Goal: Transaction & Acquisition: Purchase product/service

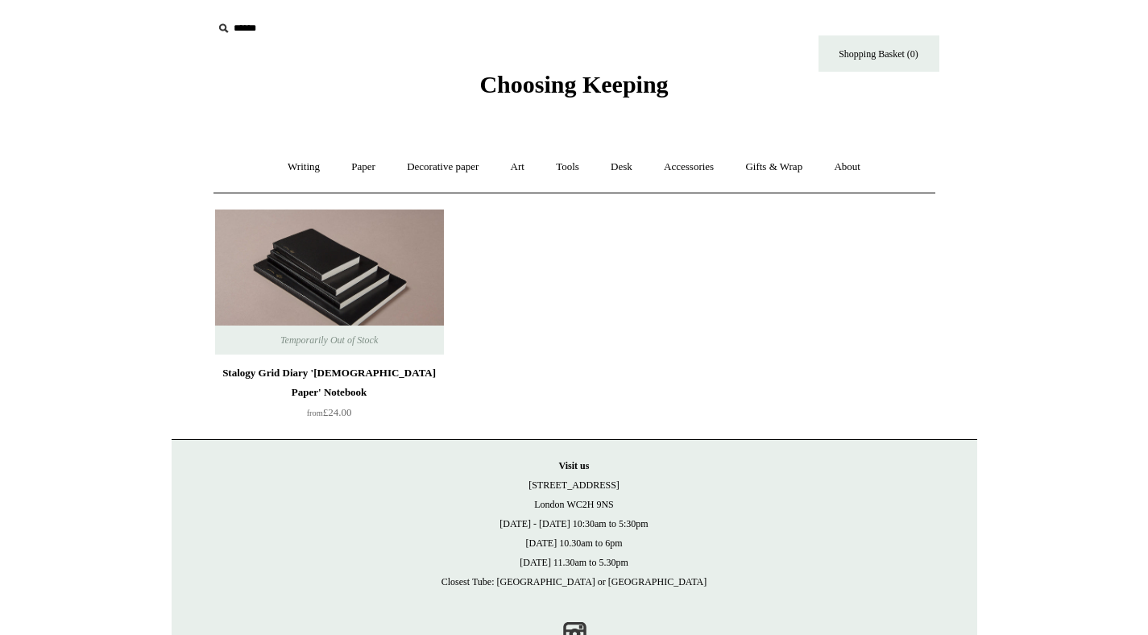
scroll to position [35, 0]
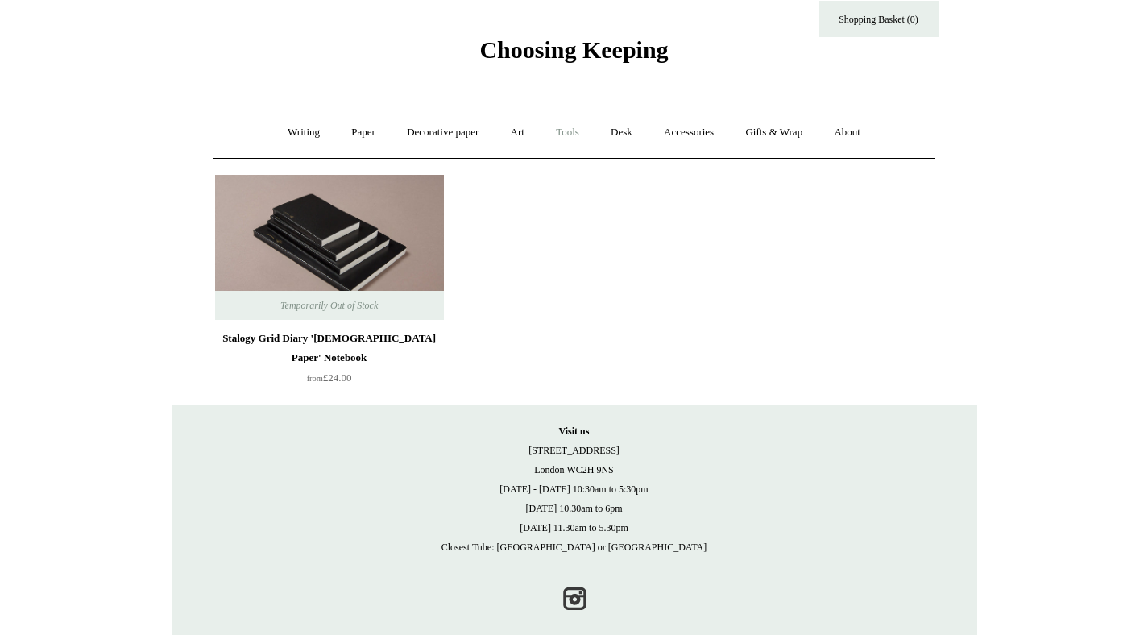
click at [573, 134] on link "Tools +" at bounding box center [567, 132] width 52 height 43
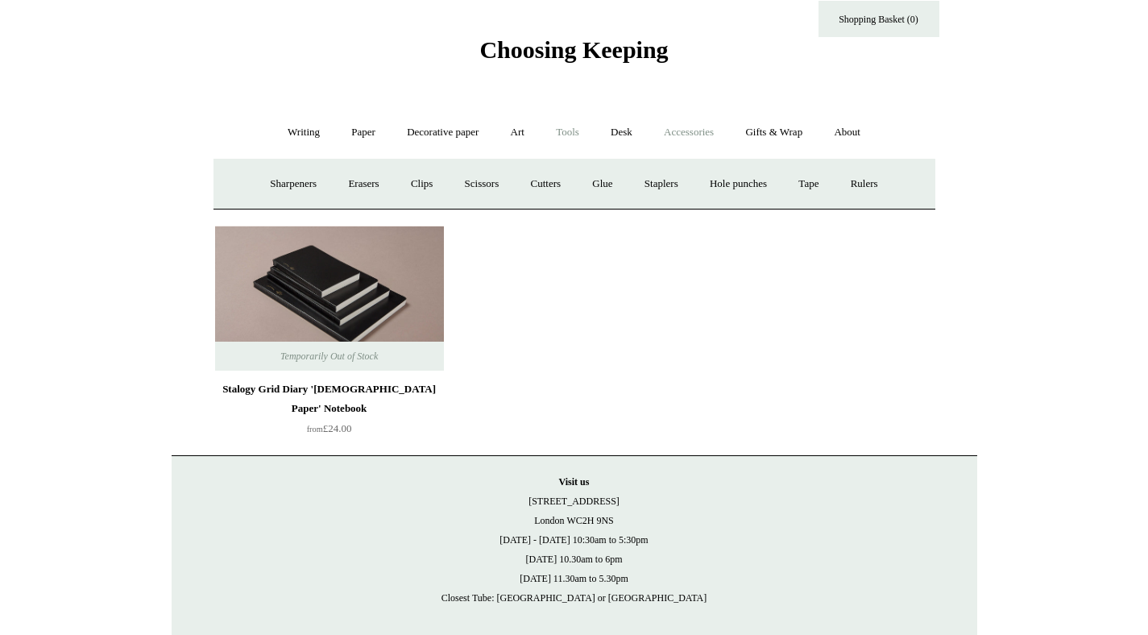
click at [700, 135] on link "Accessories +" at bounding box center [688, 132] width 79 height 43
click at [288, 135] on link "Writing +" at bounding box center [303, 132] width 61 height 43
click at [337, 131] on link "Paper +" at bounding box center [363, 132] width 53 height 43
click at [441, 181] on link "📆 Dated Diaries 📆" at bounding box center [447, 184] width 118 height 43
click at [330, 188] on link "Notebooks +" at bounding box center [349, 184] width 74 height 43
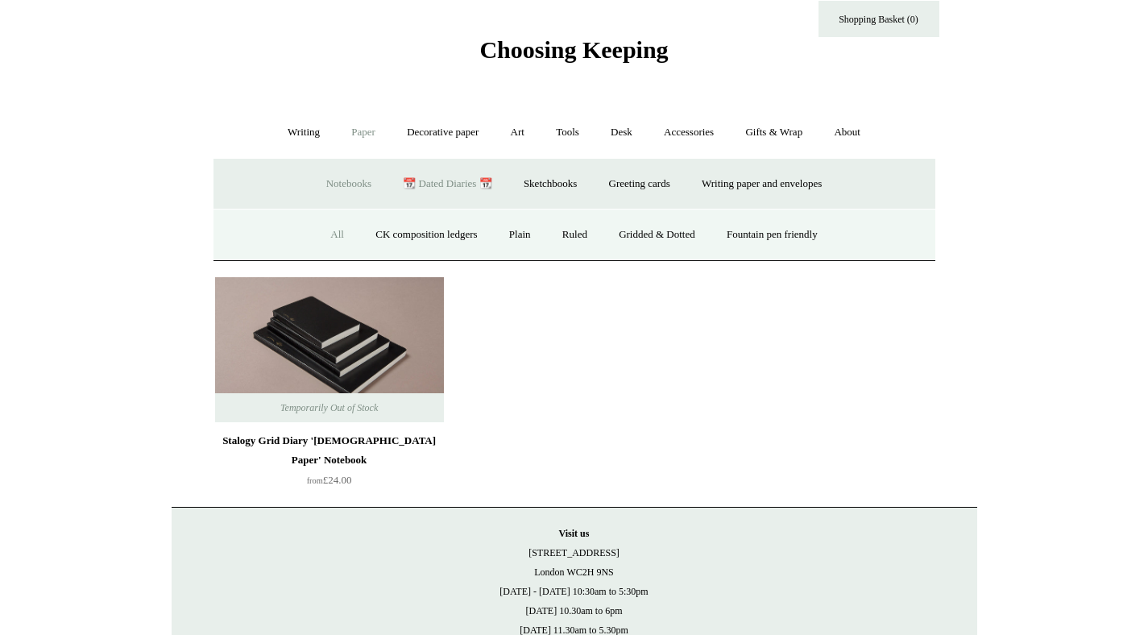
click at [319, 229] on link "All" at bounding box center [337, 235] width 43 height 43
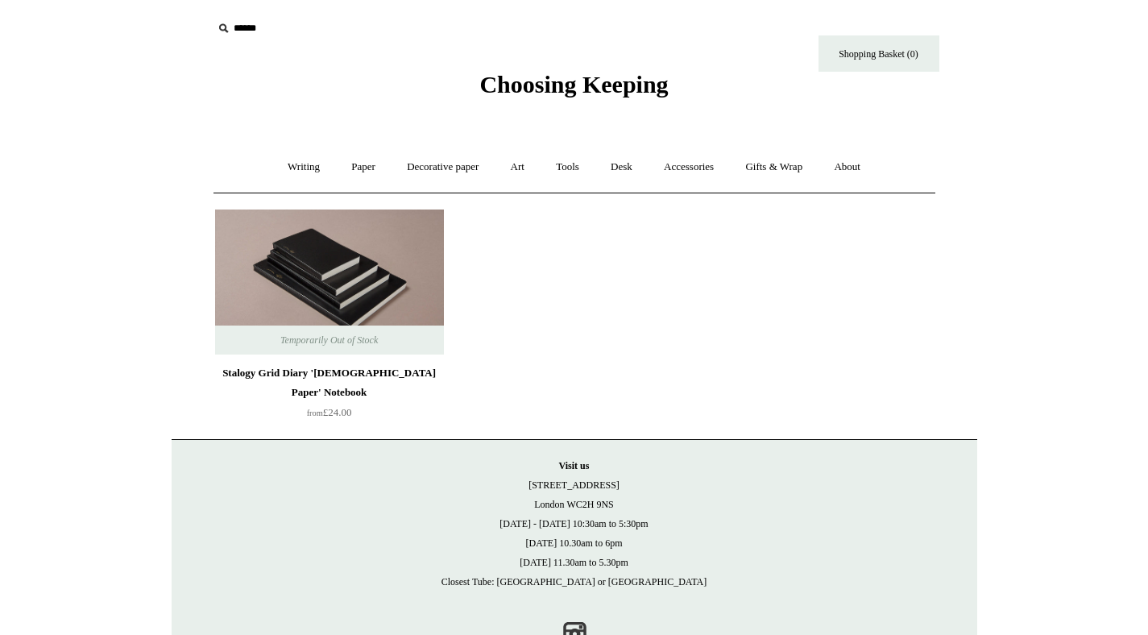
scroll to position [56, 0]
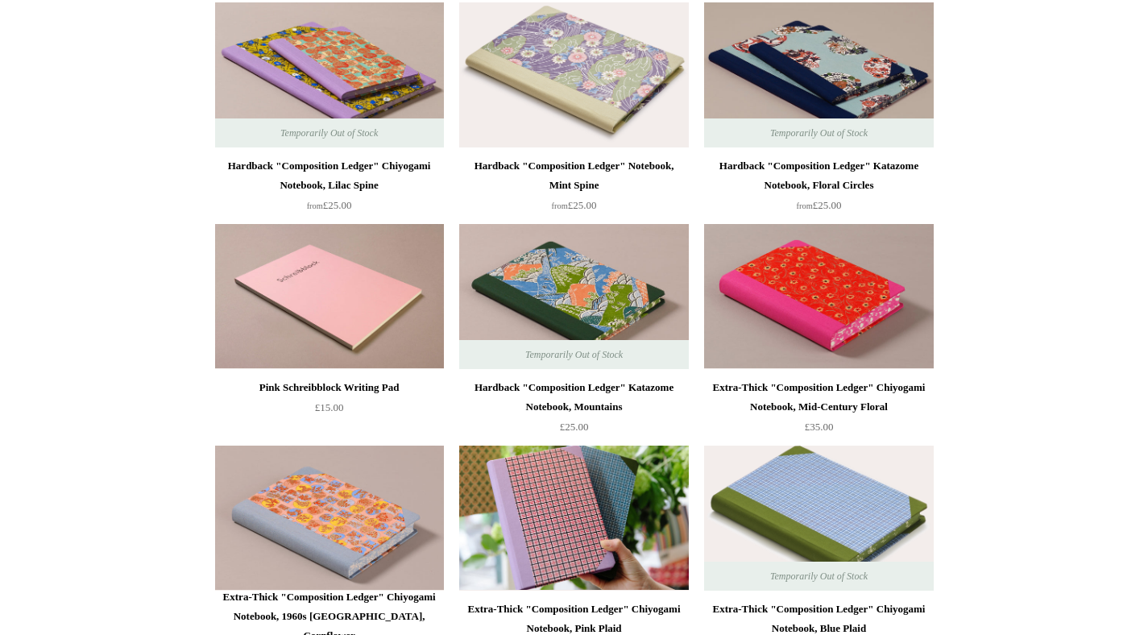
scroll to position [1107, 0]
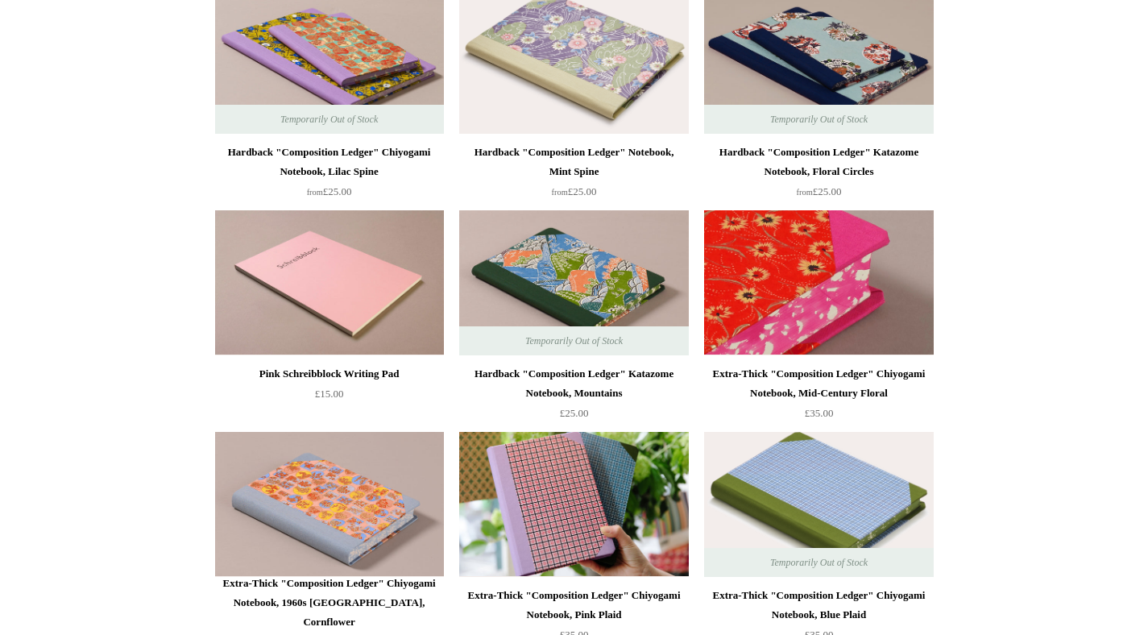
click at [833, 276] on img at bounding box center [818, 282] width 229 height 145
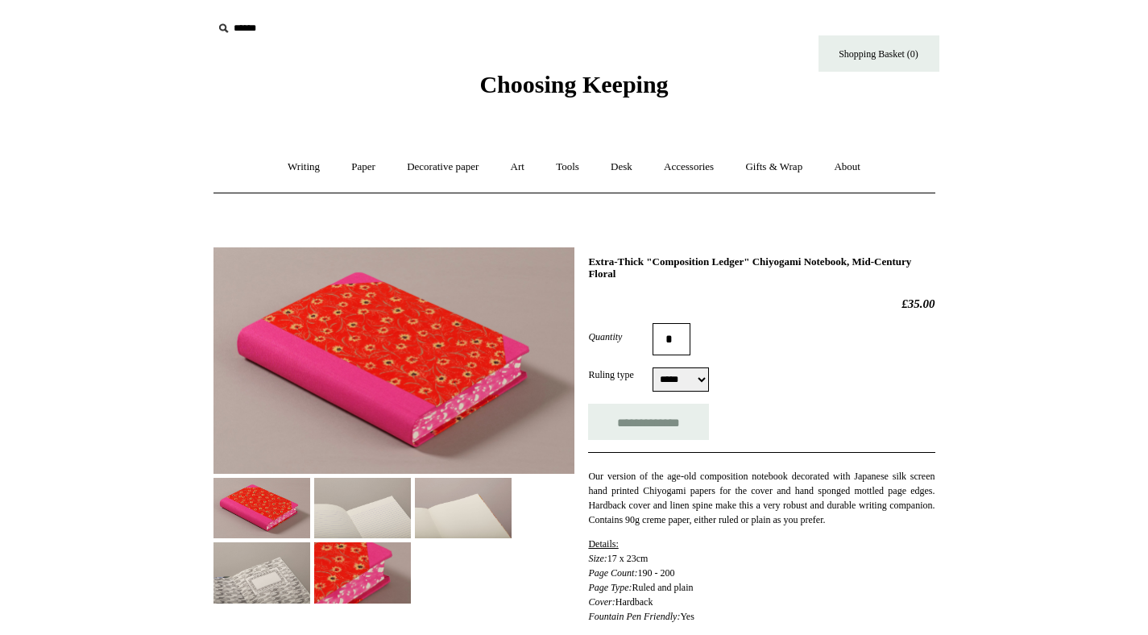
select select "*****"
click at [421, 504] on img at bounding box center [463, 508] width 97 height 60
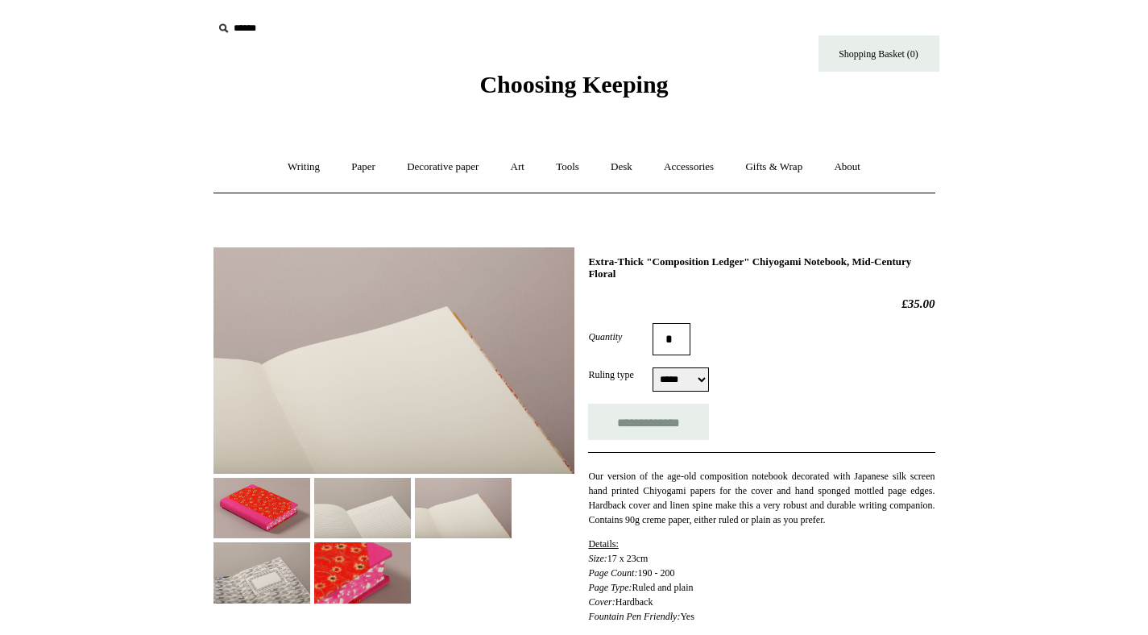
click at [350, 509] on img at bounding box center [362, 508] width 97 height 60
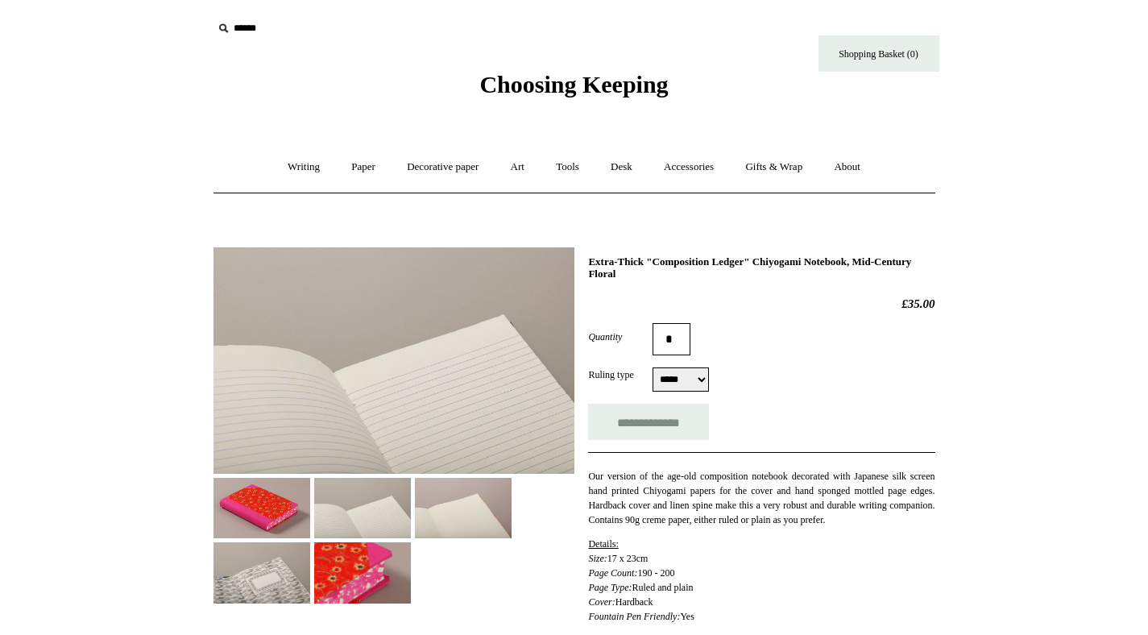
click at [310, 597] on img at bounding box center [262, 572] width 97 height 60
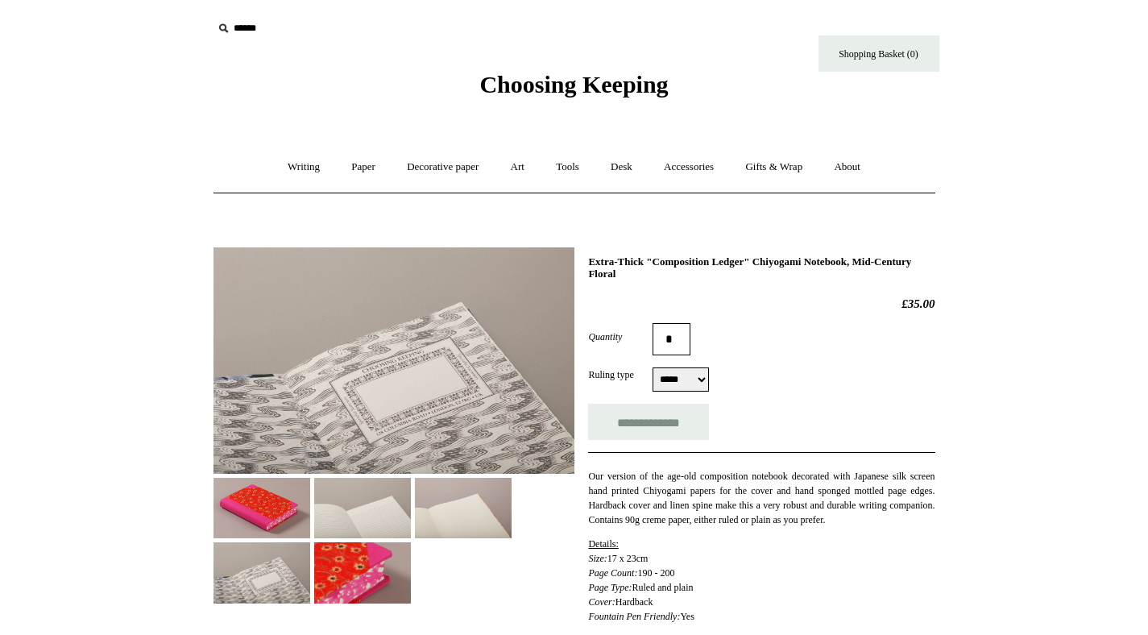
click at [411, 563] on img at bounding box center [362, 572] width 97 height 60
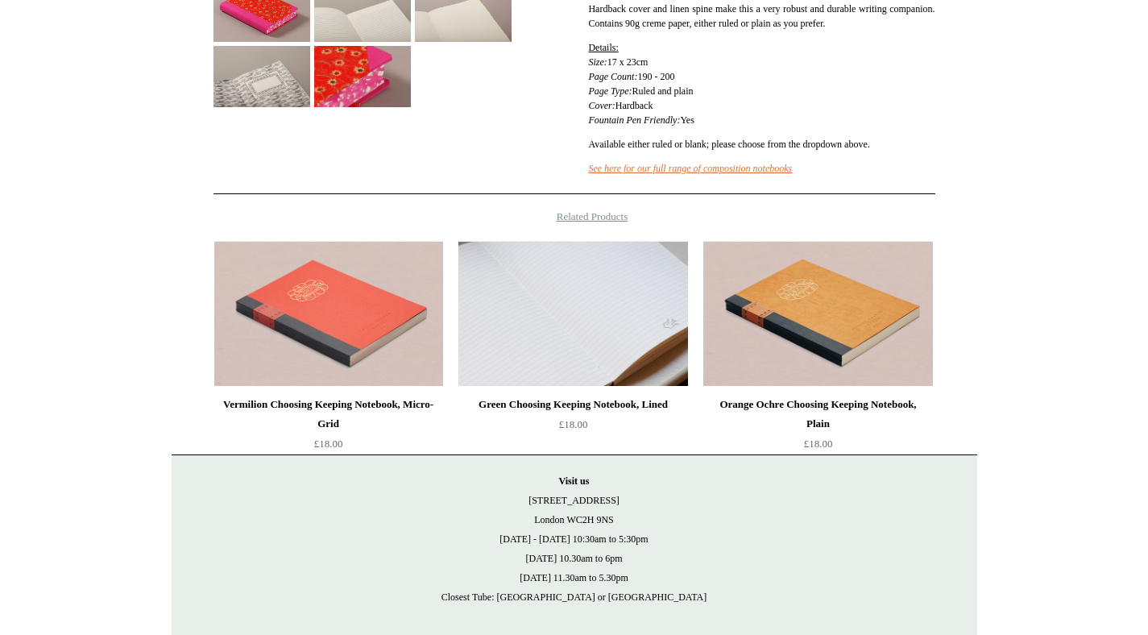
scroll to position [486, 0]
